Goal: Complete application form: Complete application form

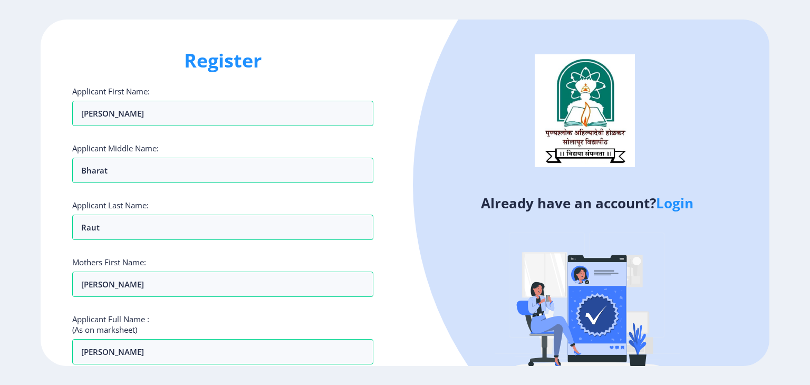
select select "[DEMOGRAPHIC_DATA]"
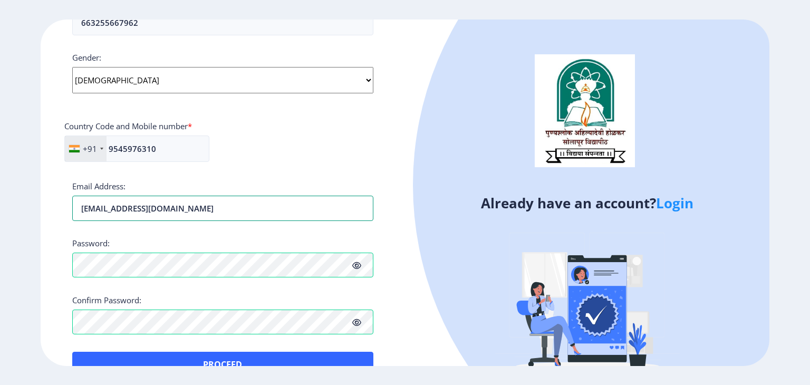
scroll to position [411, 0]
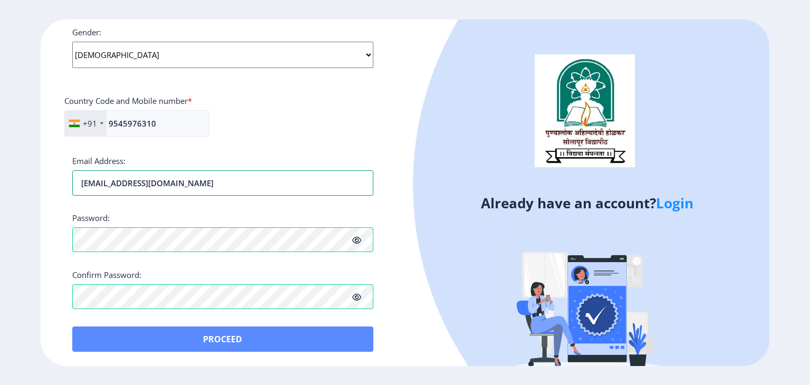
type input "[EMAIL_ADDRESS][DOMAIN_NAME]"
click at [203, 332] on button "Proceed" at bounding box center [222, 338] width 301 height 25
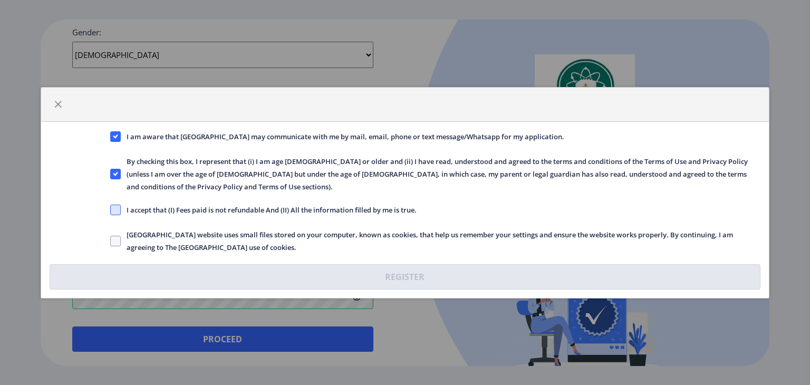
click at [114, 205] on span at bounding box center [115, 210] width 11 height 11
click at [111, 209] on input "I accept that (I) Fees paid is not refundable And (II) All the information fill…" at bounding box center [110, 209] width 1 height 1
checkbox input "true"
click at [118, 236] on span at bounding box center [115, 241] width 11 height 11
click at [111, 240] on input "[GEOGRAPHIC_DATA] website uses small files stored on your computer, known as co…" at bounding box center [110, 240] width 1 height 1
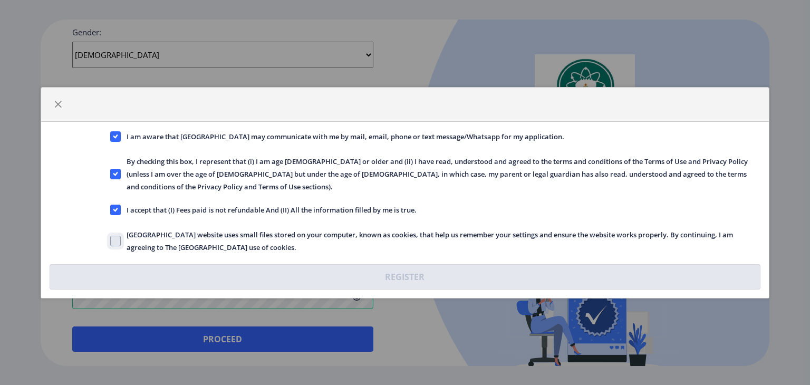
checkbox input "true"
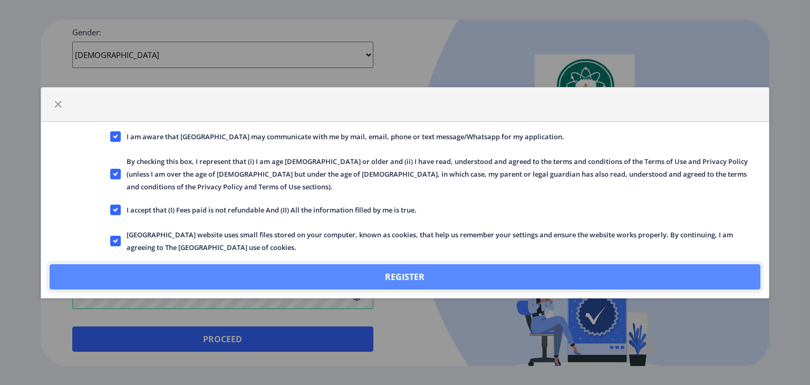
click at [331, 279] on button "Register" at bounding box center [405, 276] width 711 height 25
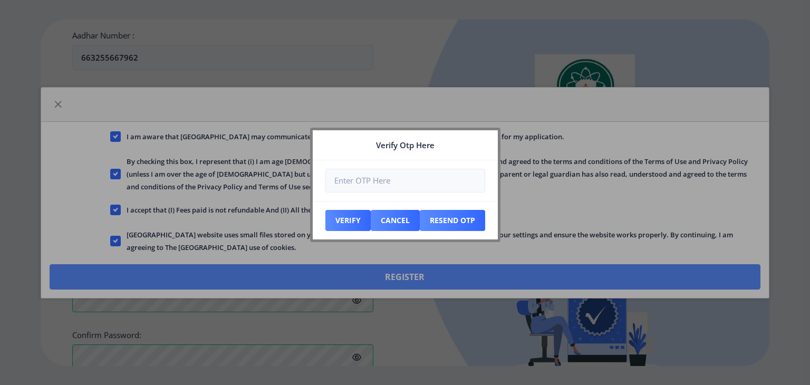
scroll to position [471, 0]
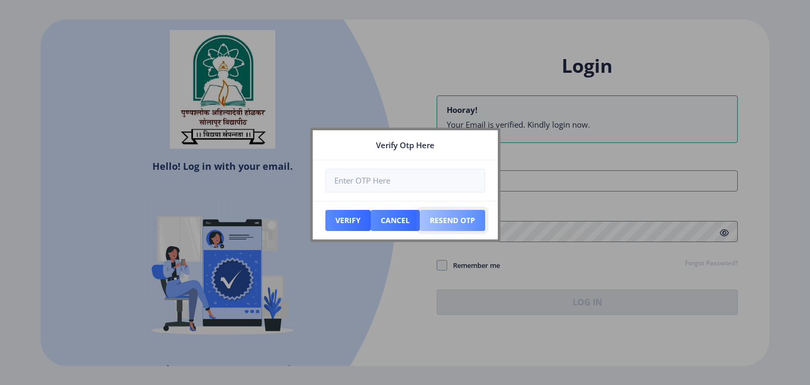
click at [371, 228] on button "Resend Otp" at bounding box center [347, 220] width 45 height 21
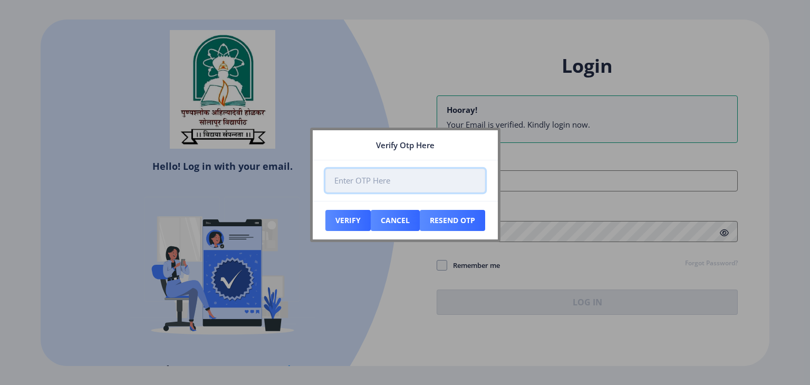
click at [374, 186] on input "number" at bounding box center [405, 181] width 160 height 24
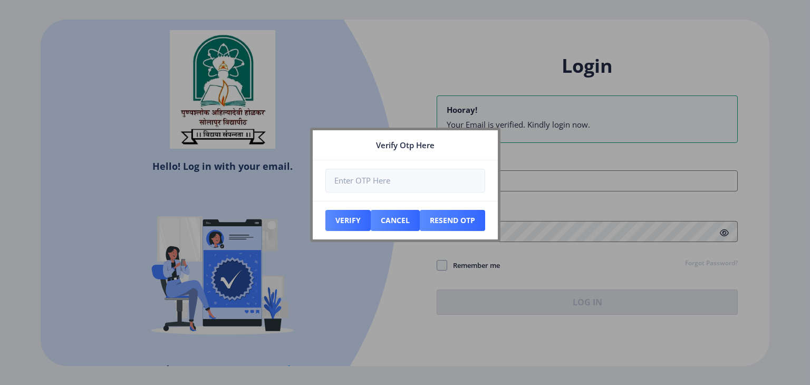
click at [403, 298] on div at bounding box center [405, 192] width 810 height 385
click at [371, 219] on button "Cancel" at bounding box center [347, 220] width 45 height 21
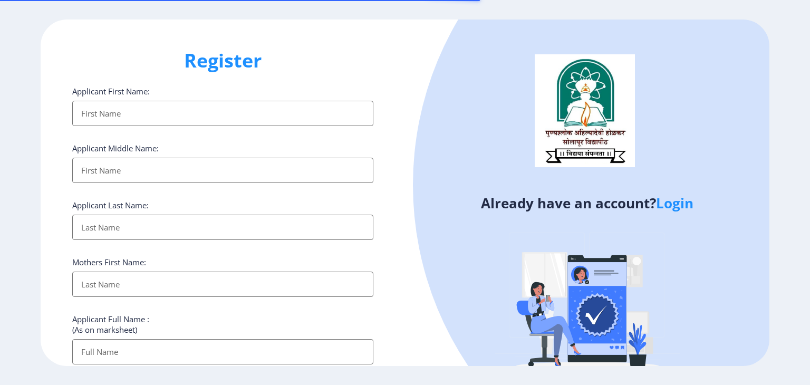
select select
click at [173, 104] on input "Applicant First Name:" at bounding box center [222, 113] width 301 height 25
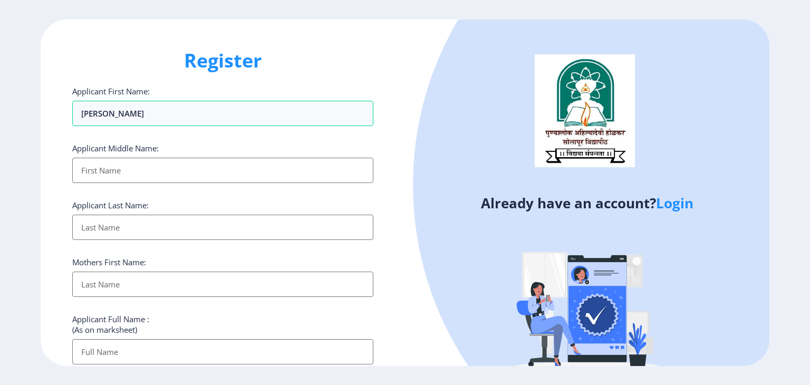
type input "[PERSON_NAME]"
click at [155, 163] on input "Applicant First Name:" at bounding box center [222, 170] width 301 height 25
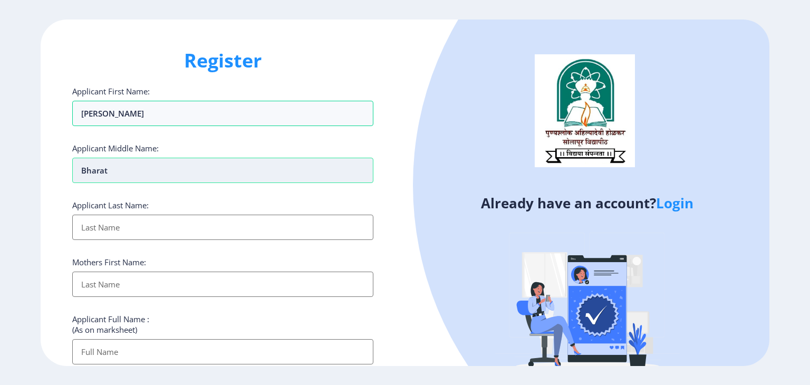
type input "Bharat"
type input "Raut"
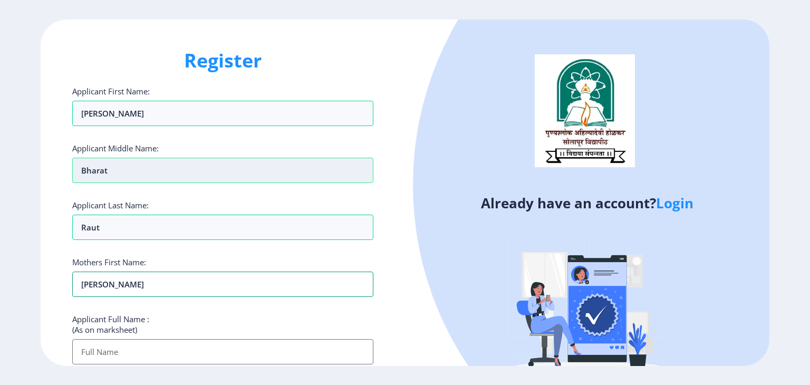
type input "[PERSON_NAME]"
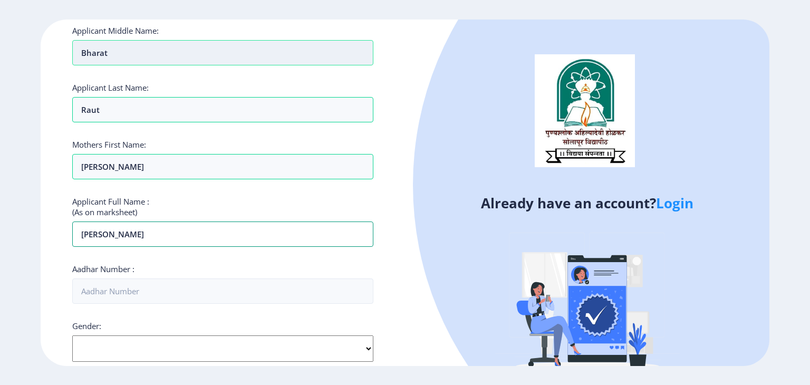
scroll to position [134, 0]
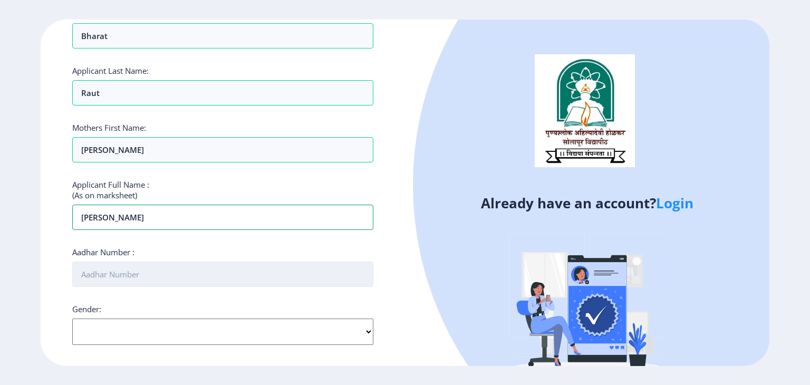
type input "[PERSON_NAME]"
click at [130, 271] on input "Aadhar Number :" at bounding box center [222, 274] width 301 height 25
type input "663255667962"
click at [147, 323] on select "Select Gender Male Female Other" at bounding box center [222, 332] width 301 height 26
select select "[DEMOGRAPHIC_DATA]"
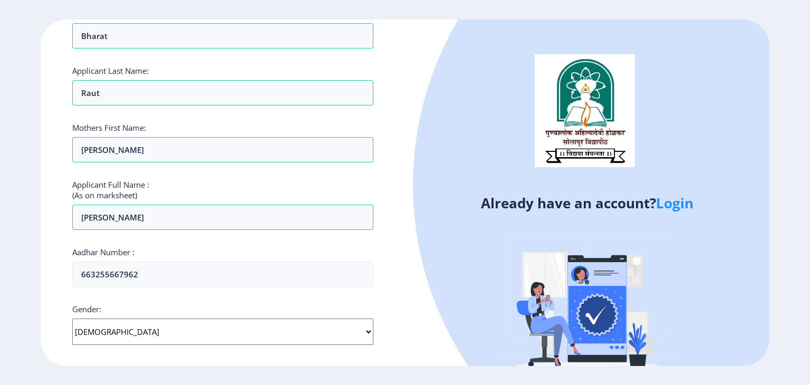
click at [72, 319] on select "Select Gender Male Female Other" at bounding box center [222, 332] width 301 height 26
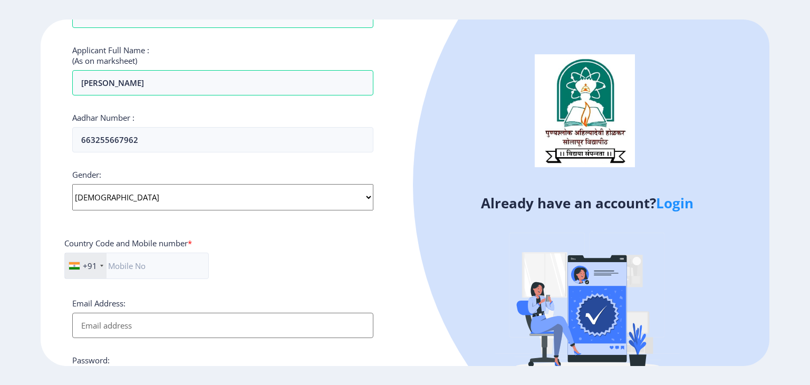
scroll to position [276, 0]
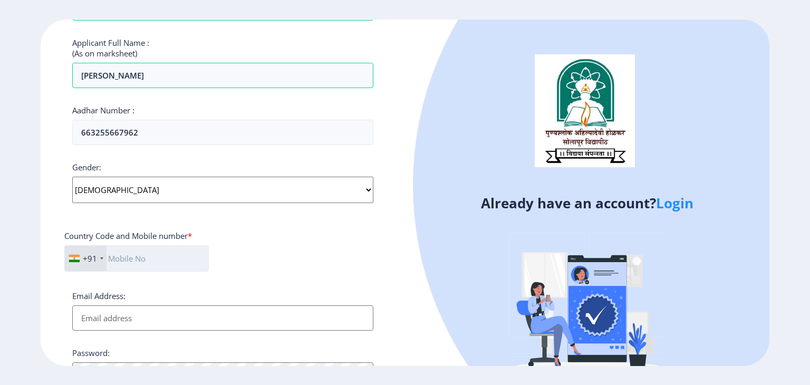
click at [122, 265] on input "text" at bounding box center [136, 258] width 144 height 26
type input "9545976310"
click at [141, 312] on input "Email Address:" at bounding box center [222, 317] width 301 height 25
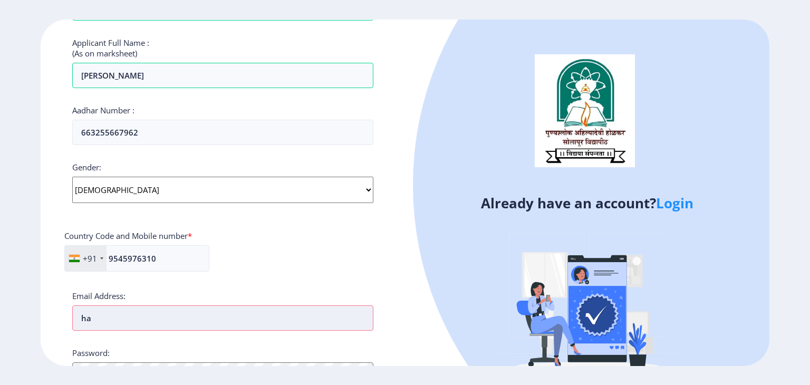
type input "[EMAIL_ADDRESS][DOMAIN_NAME]"
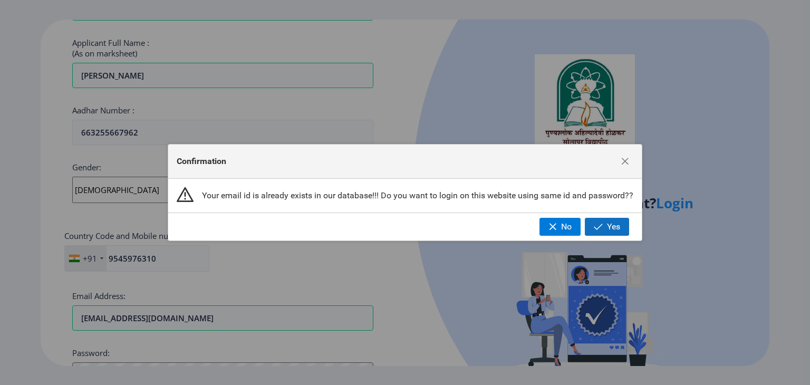
click at [595, 229] on span "button" at bounding box center [598, 227] width 9 height 8
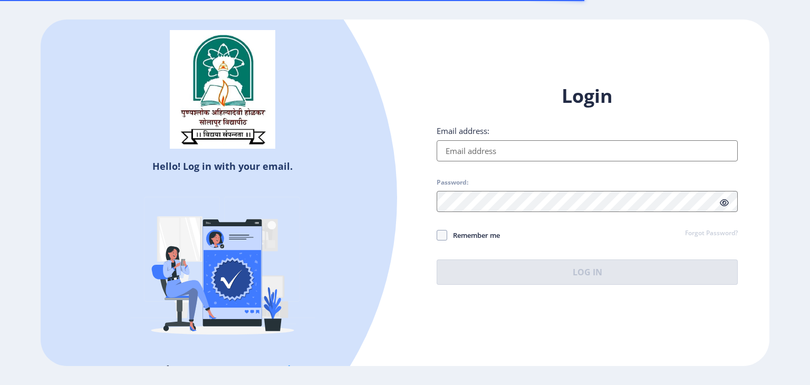
click at [495, 152] on input "Email address:" at bounding box center [587, 150] width 301 height 21
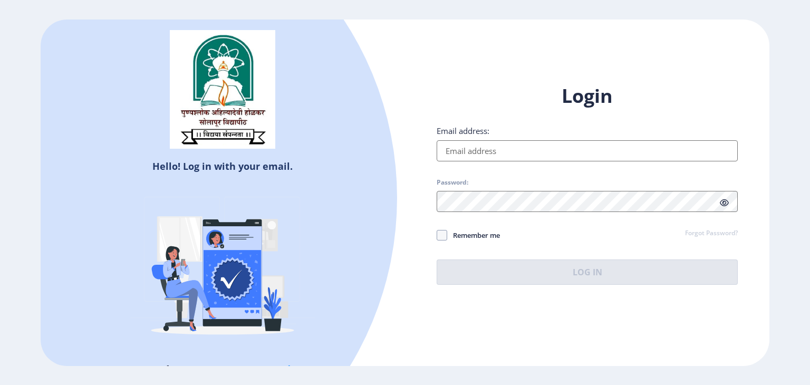
type input "[EMAIL_ADDRESS][DOMAIN_NAME]"
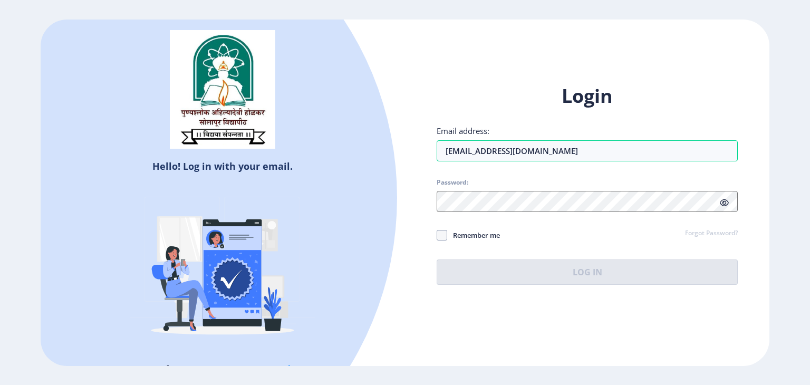
click at [527, 190] on span "Password:" at bounding box center [587, 184] width 301 height 13
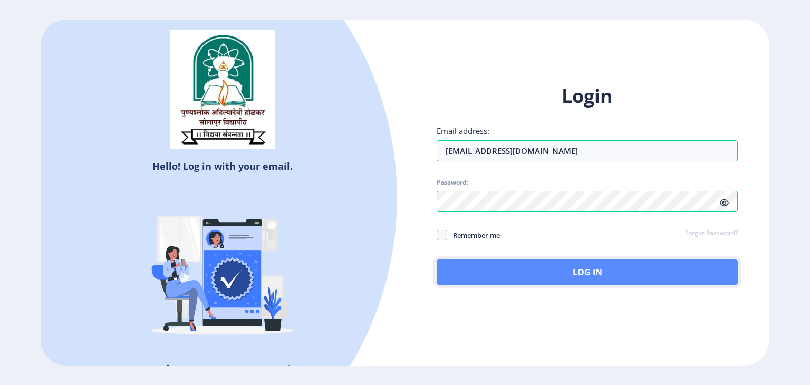
click at [570, 267] on button "Log In" at bounding box center [587, 271] width 301 height 25
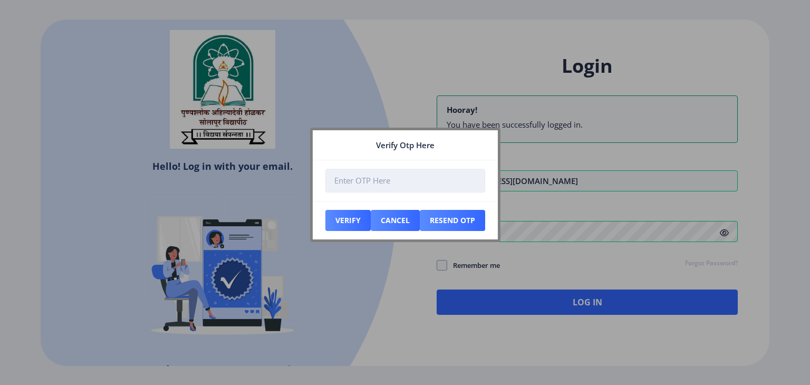
click at [401, 175] on input "number" at bounding box center [405, 181] width 160 height 24
type input "267161"
click at [348, 218] on button "Verify" at bounding box center [347, 220] width 45 height 21
click at [342, 216] on button "Verify" at bounding box center [347, 220] width 45 height 21
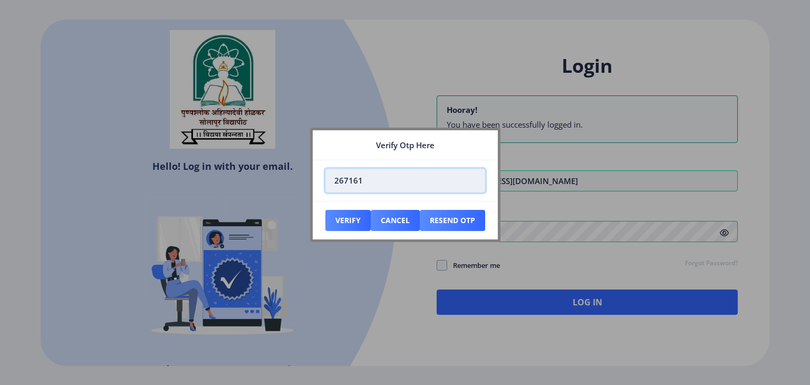
click at [365, 176] on input "267161" at bounding box center [405, 181] width 160 height 24
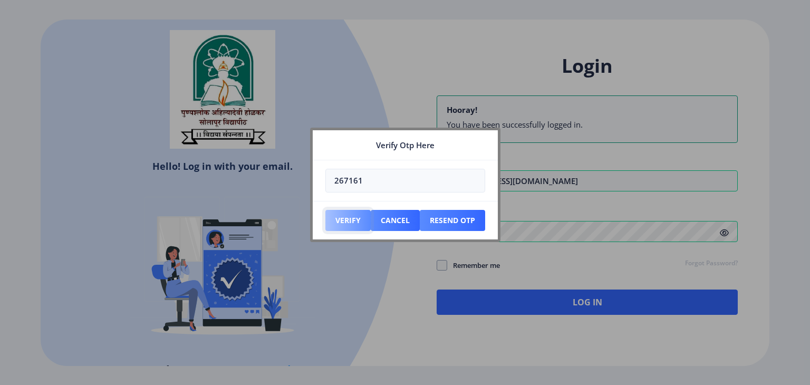
click at [354, 216] on button "Verify" at bounding box center [347, 220] width 45 height 21
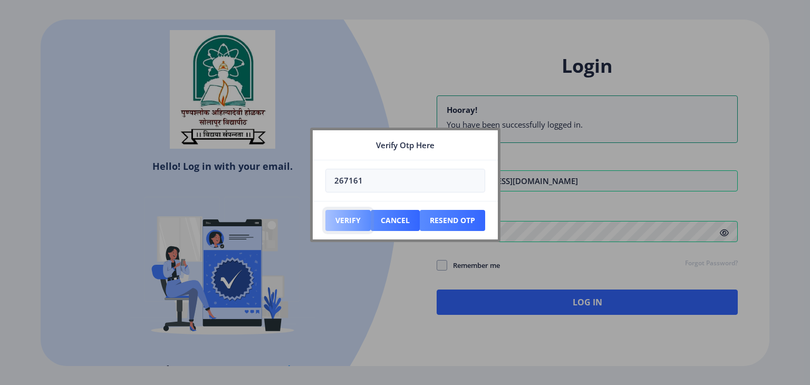
click at [354, 216] on button "Verify" at bounding box center [347, 220] width 45 height 21
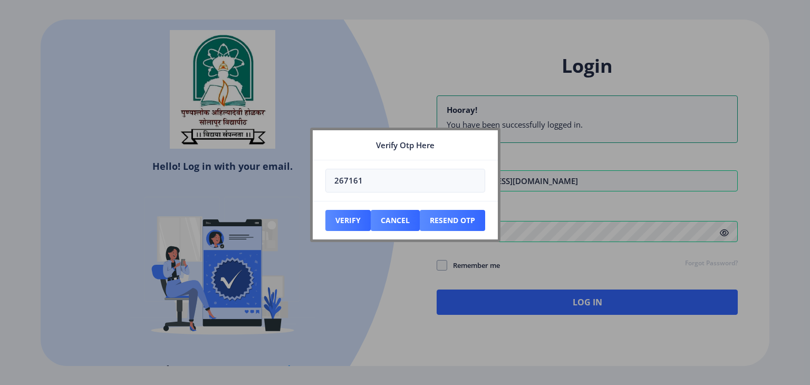
click at [365, 277] on div at bounding box center [405, 192] width 810 height 385
click at [342, 218] on button "Verify" at bounding box center [347, 220] width 45 height 21
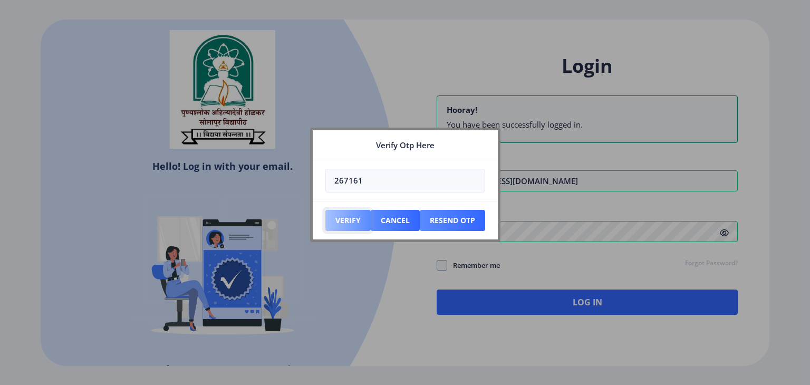
click at [342, 218] on button "Verify" at bounding box center [347, 220] width 45 height 21
click at [371, 225] on button "Cancel" at bounding box center [347, 220] width 45 height 21
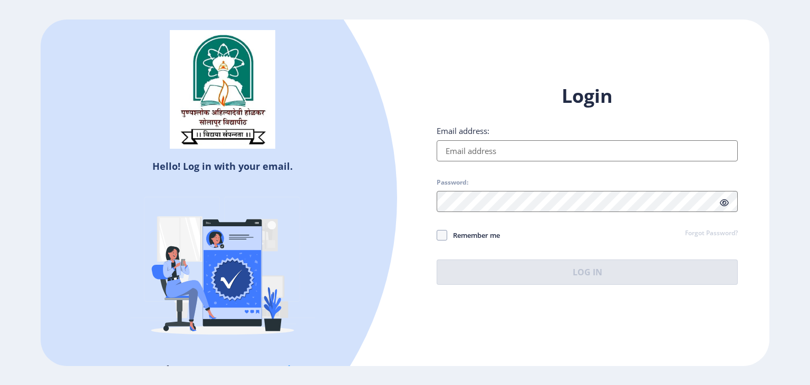
click at [478, 154] on input "Email address:" at bounding box center [587, 150] width 301 height 21
type input "[EMAIL_ADDRESS][DOMAIN_NAME]"
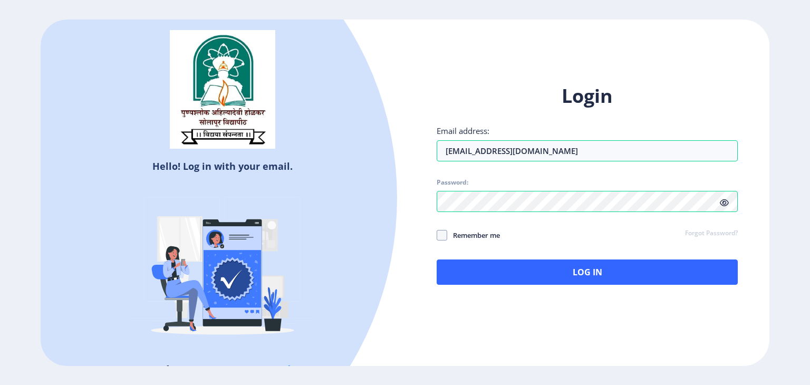
click at [544, 284] on div "Login Email address: hanumantraut542@gmail.com Password: Remember me Forgot Pas…" at bounding box center [587, 193] width 364 height 250
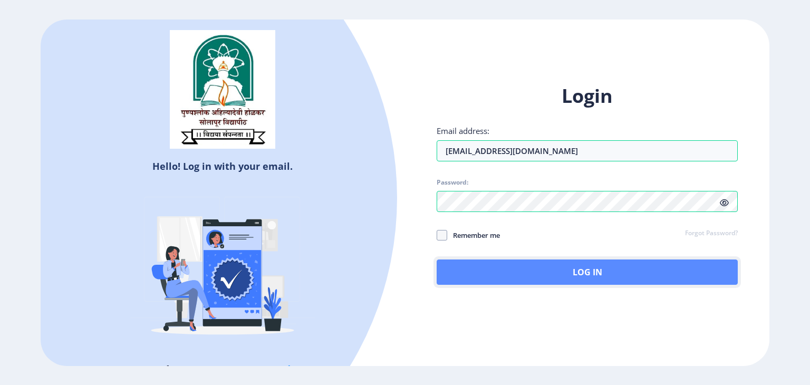
click at [545, 260] on button "Log In" at bounding box center [587, 271] width 301 height 25
